Goal: Find specific page/section: Find specific page/section

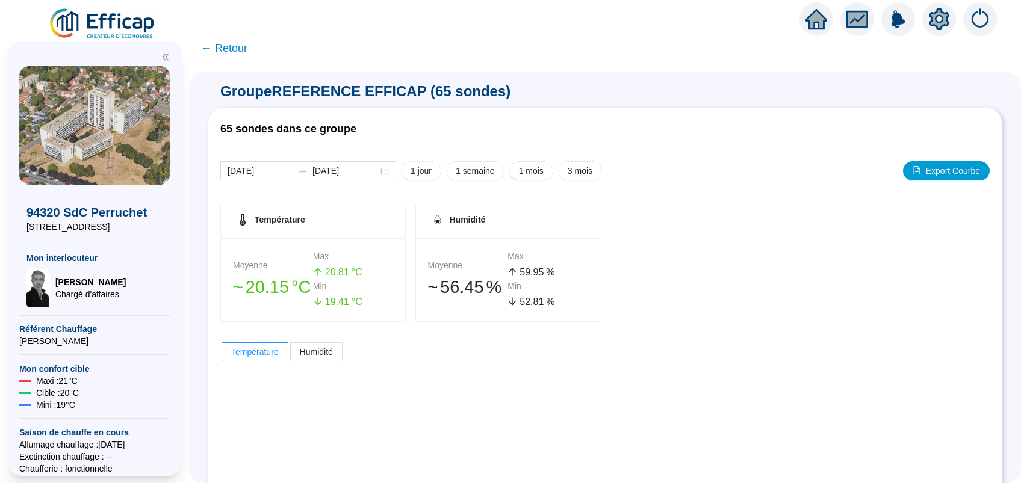
click at [117, 27] on img at bounding box center [102, 24] width 109 height 34
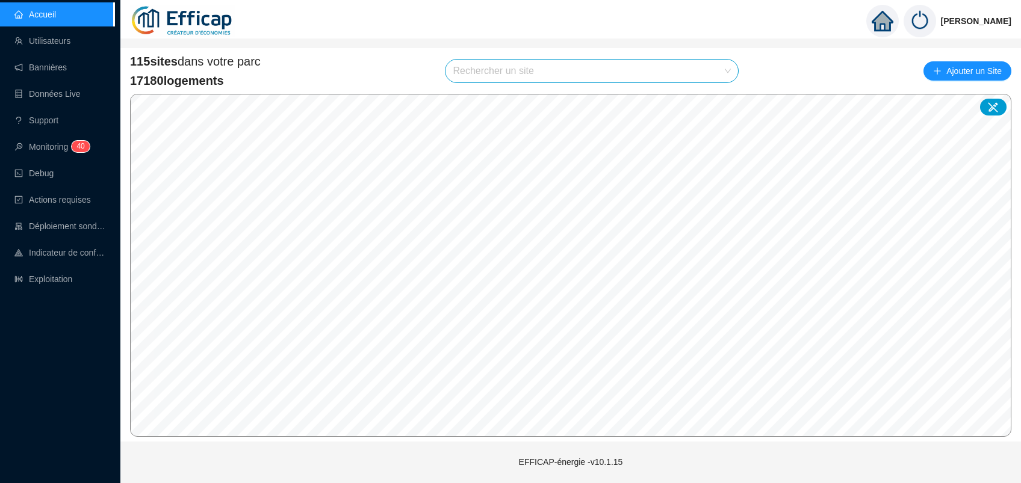
click at [488, 70] on input "search" at bounding box center [586, 71] width 267 height 23
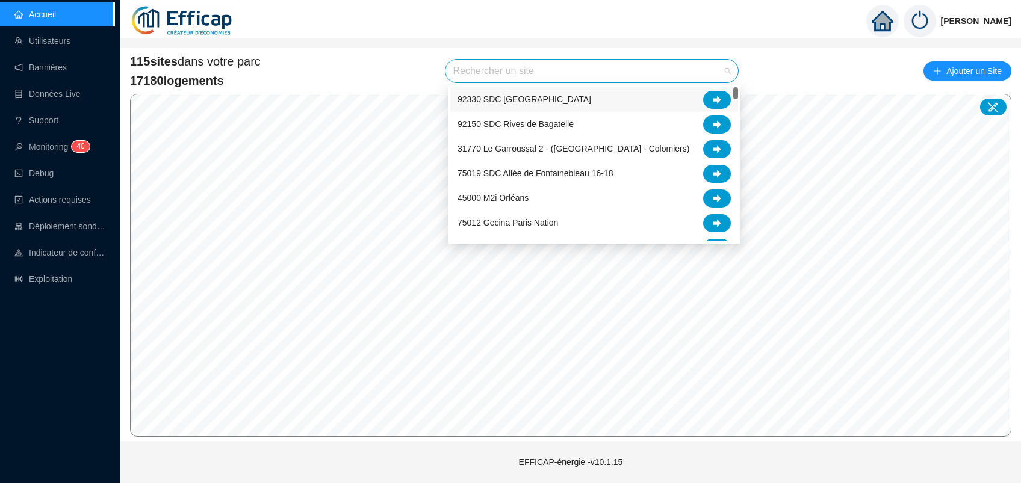
click at [488, 70] on input "search" at bounding box center [586, 71] width 267 height 23
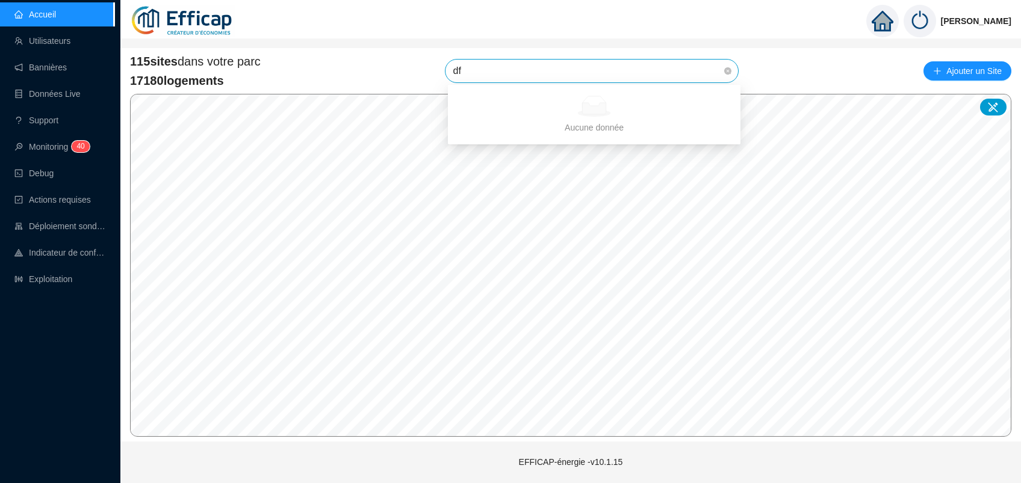
type input "d"
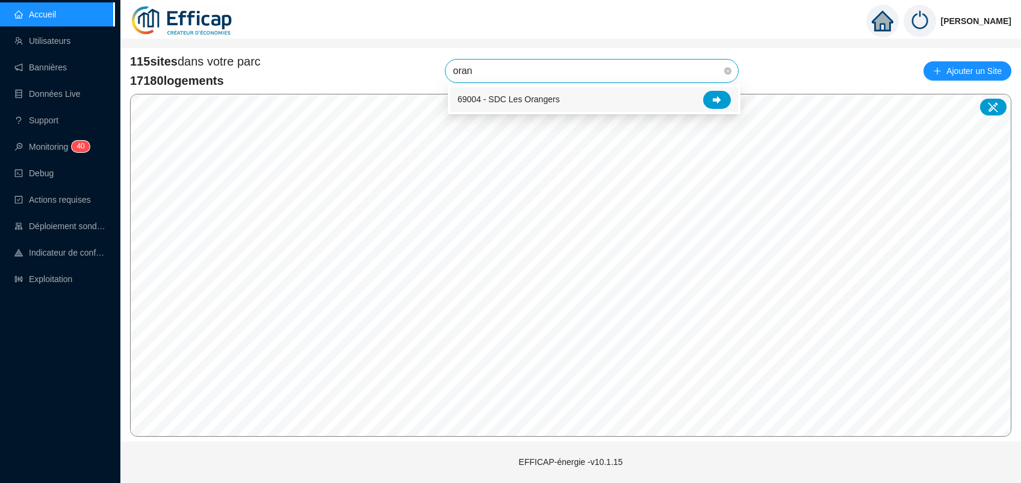
type input "orang"
click at [718, 102] on icon at bounding box center [717, 100] width 8 height 8
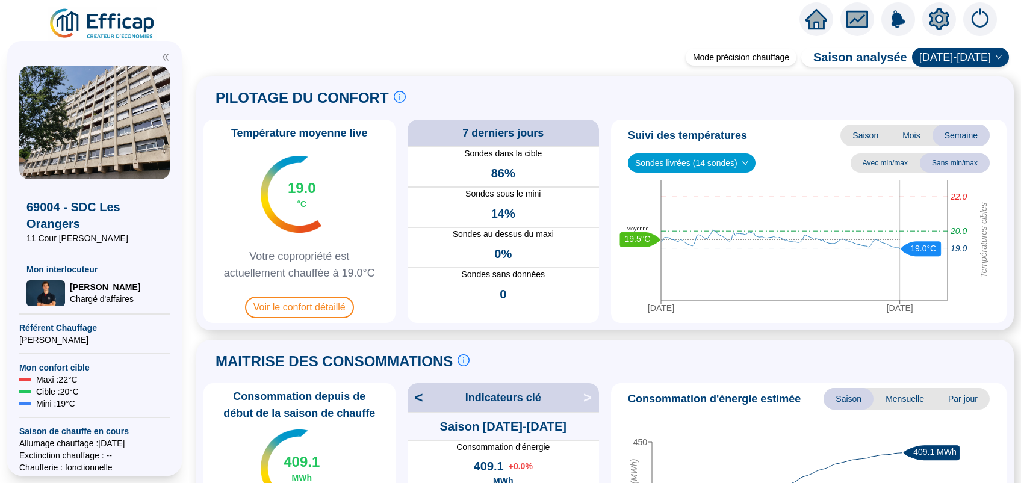
drag, startPoint x: 126, startPoint y: 241, endPoint x: 5, endPoint y: 243, distance: 121.0
click at [5, 243] on div "69004 - SDC Les Orangers 11 Cour [PERSON_NAME] Mon interlocuteur [PERSON_NAME] …" at bounding box center [94, 259] width 189 height 450
copy span "11 Cour [PERSON_NAME]"
